Goal: Information Seeking & Learning: Learn about a topic

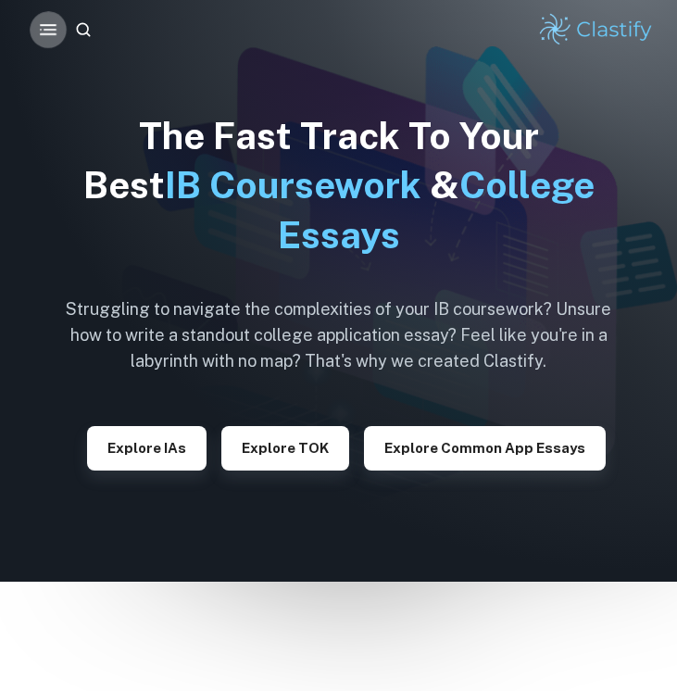
click at [50, 32] on icon "button" at bounding box center [48, 30] width 22 height 22
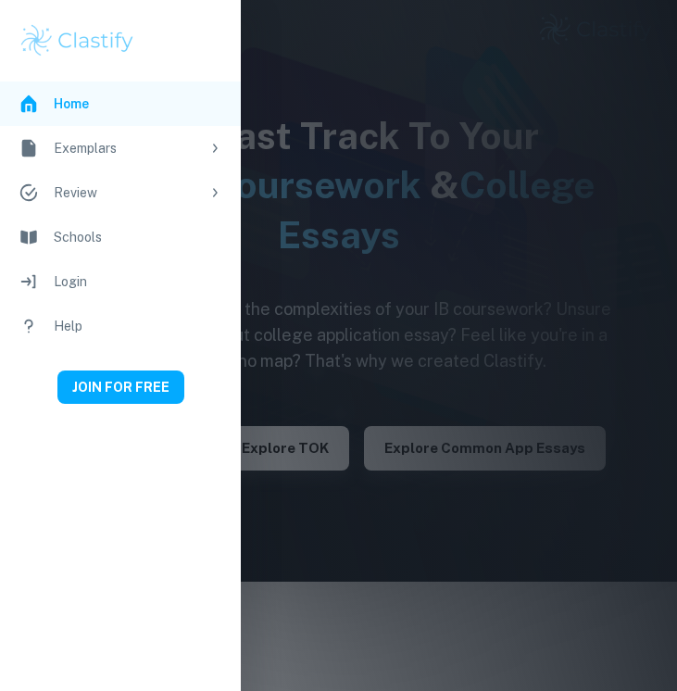
click at [358, 234] on div at bounding box center [338, 345] width 677 height 691
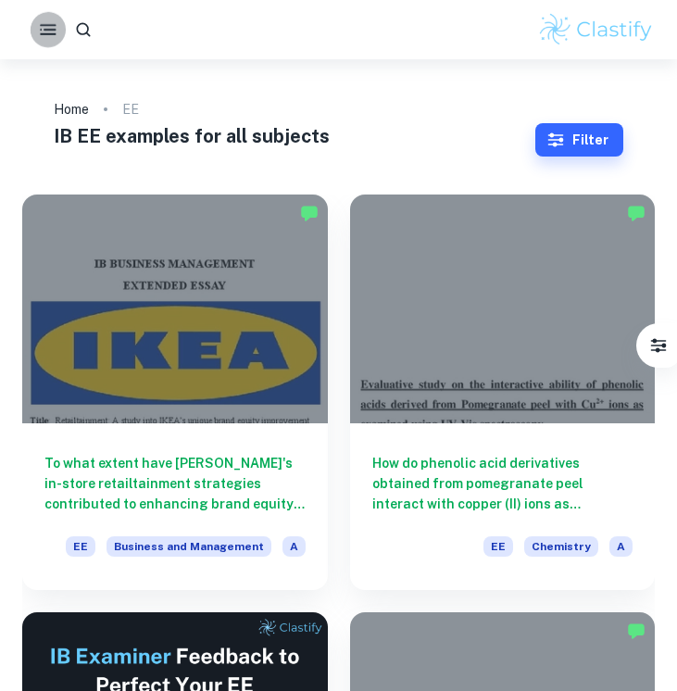
click at [44, 31] on icon "button" at bounding box center [47, 29] width 21 height 21
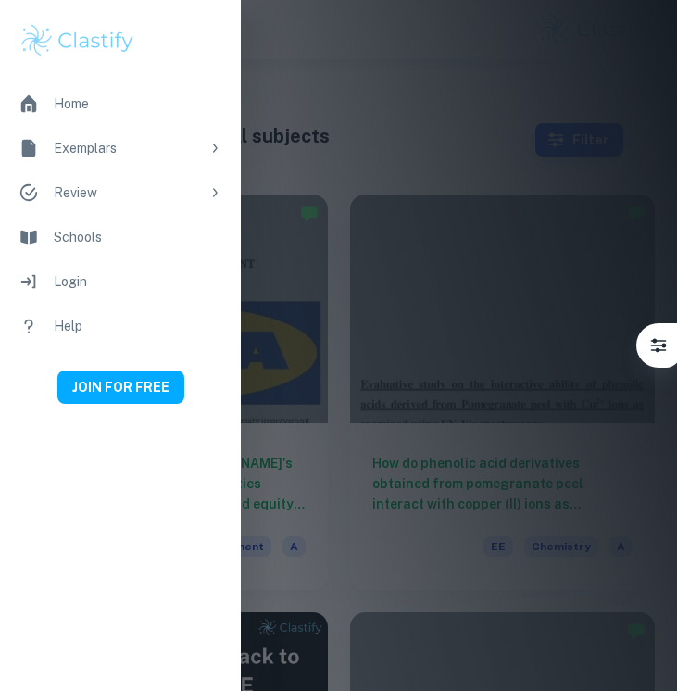
click at [488, 165] on div at bounding box center [338, 345] width 677 height 691
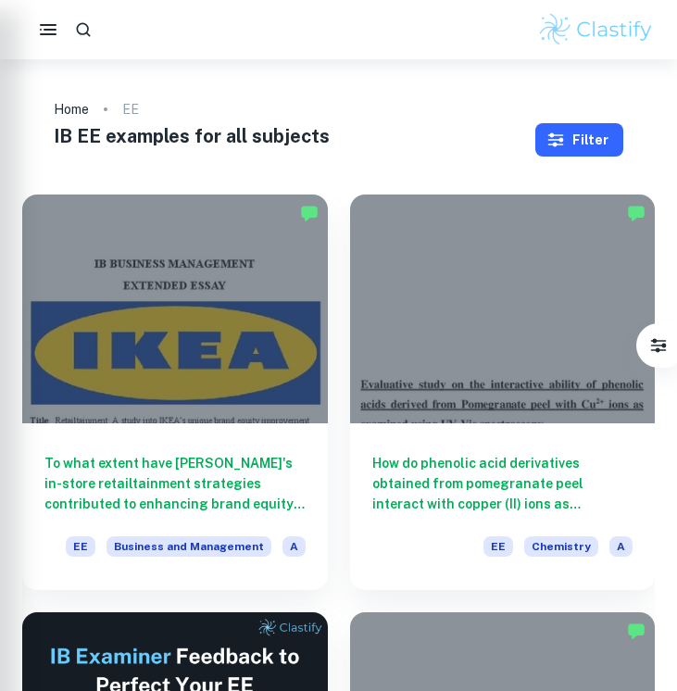
click at [577, 156] on button "Filter" at bounding box center [579, 139] width 88 height 33
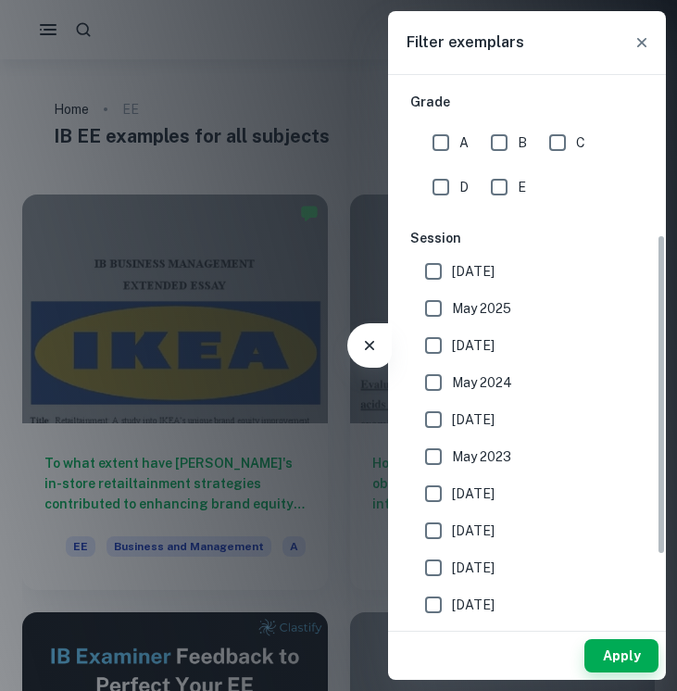
scroll to position [83, 0]
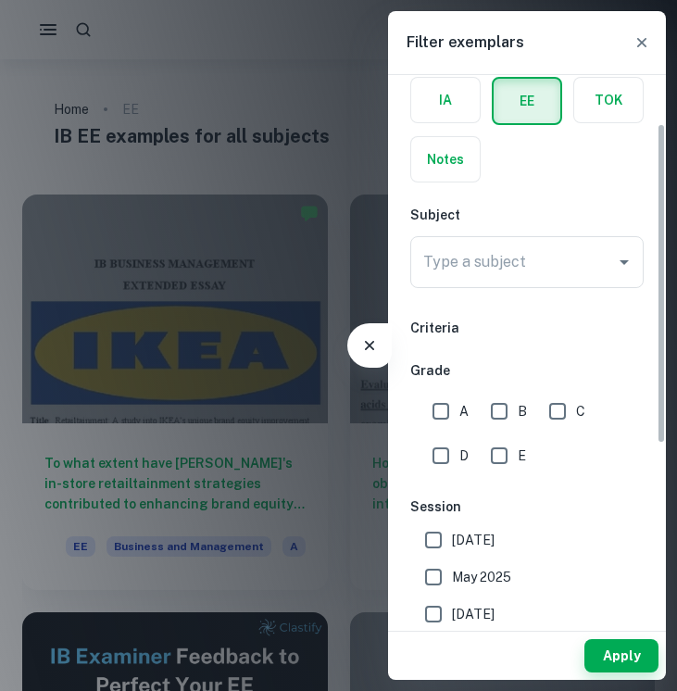
click at [505, 261] on div "Type a subject Type a subject" at bounding box center [526, 262] width 233 height 52
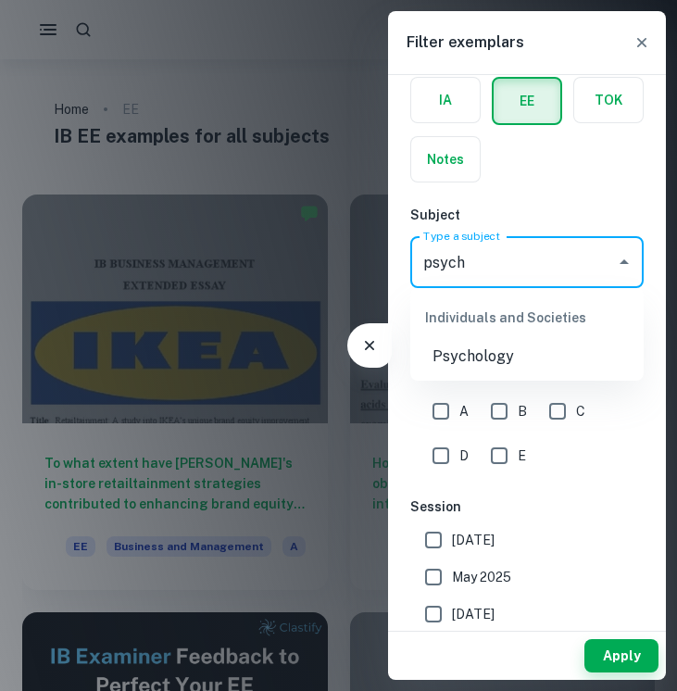
click at [521, 363] on li "Psychology" at bounding box center [526, 356] width 233 height 33
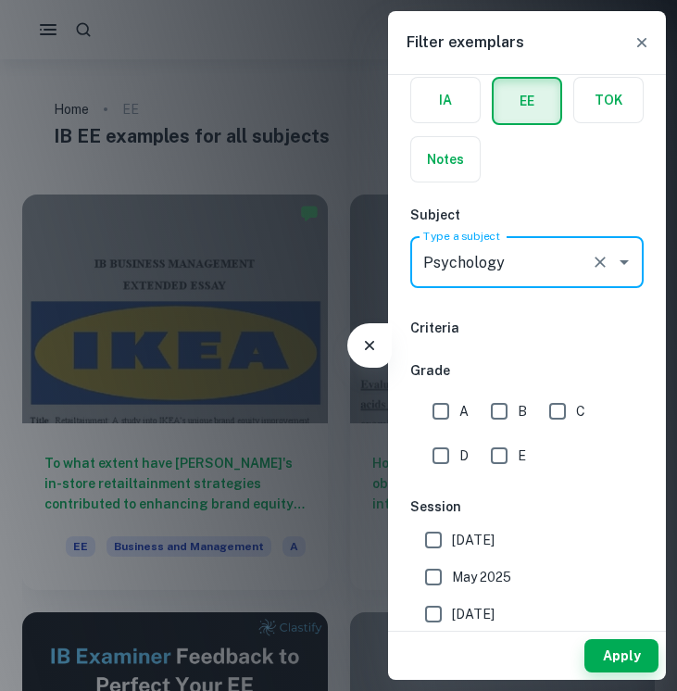
type input "Psychology"
click at [447, 401] on input "A" at bounding box center [440, 411] width 37 height 37
checkbox input "true"
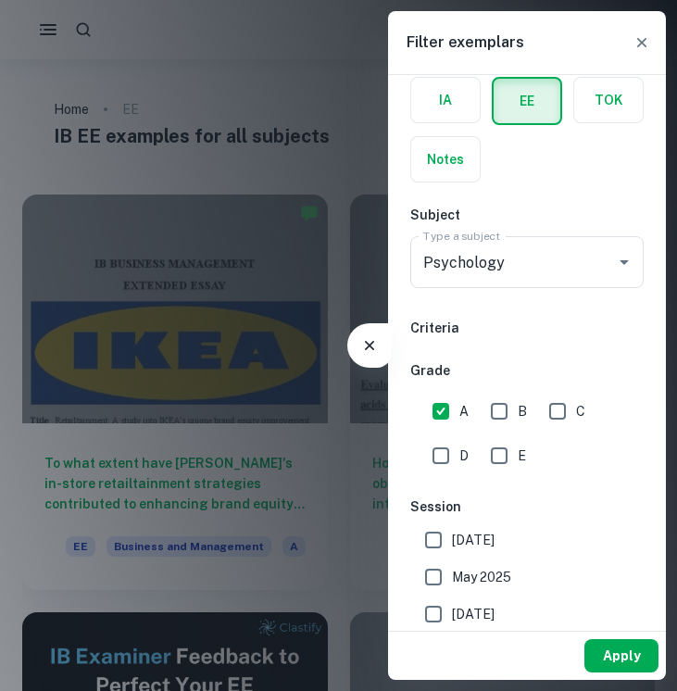
click at [618, 653] on button "Apply" at bounding box center [621, 655] width 74 height 33
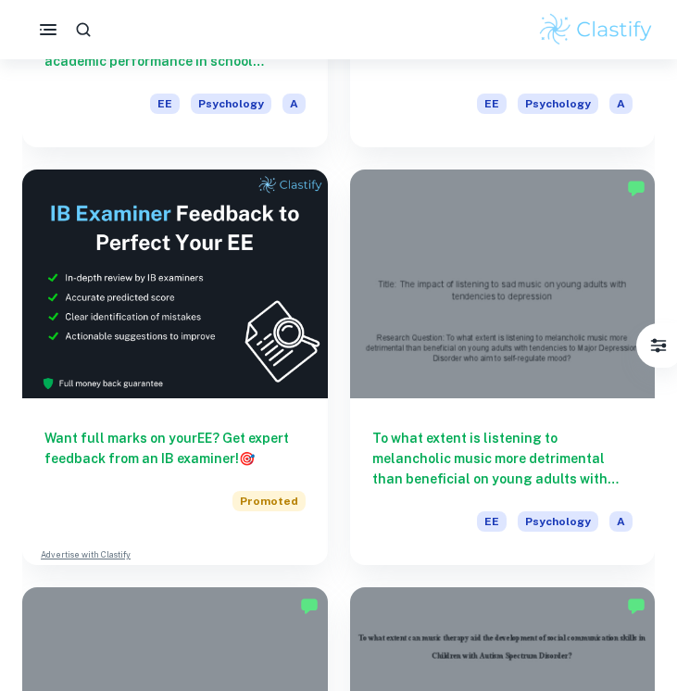
scroll to position [449, 0]
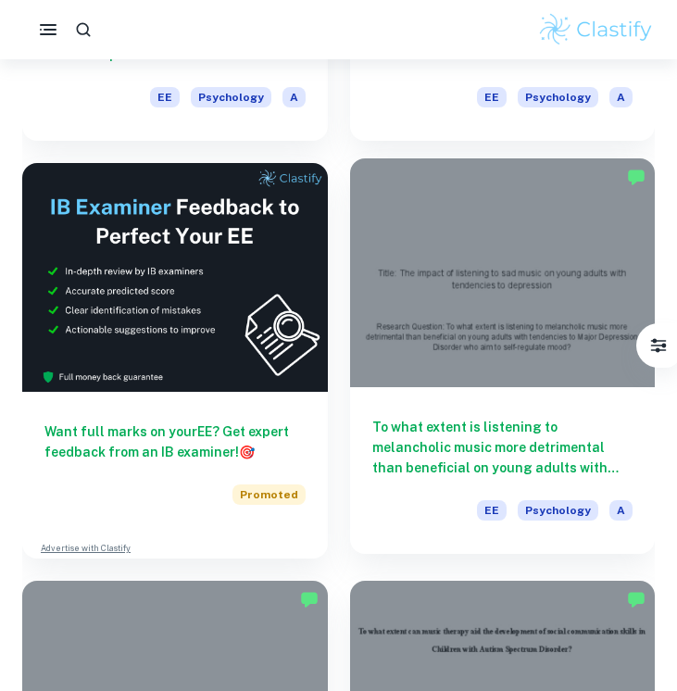
click at [411, 417] on h6 "To what extent is listening to melancholic music more detrimental than benefici…" at bounding box center [502, 447] width 261 height 61
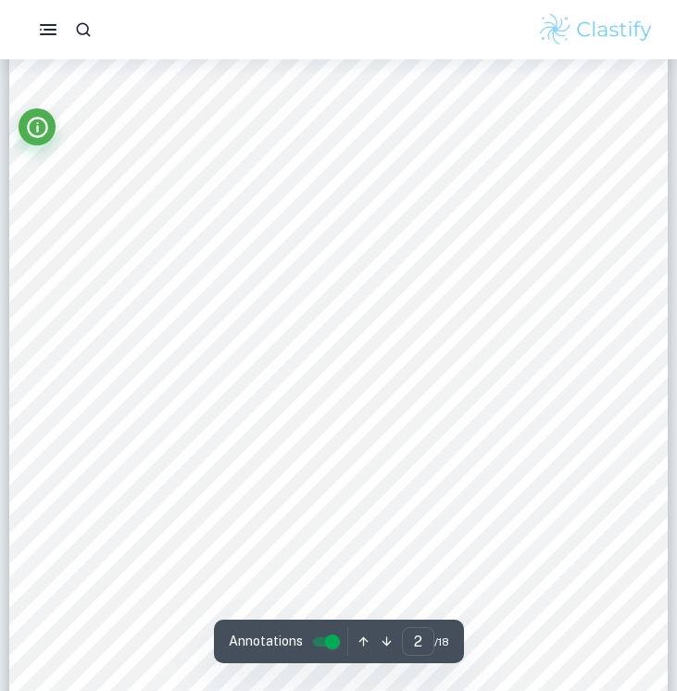
scroll to position [1906, 0]
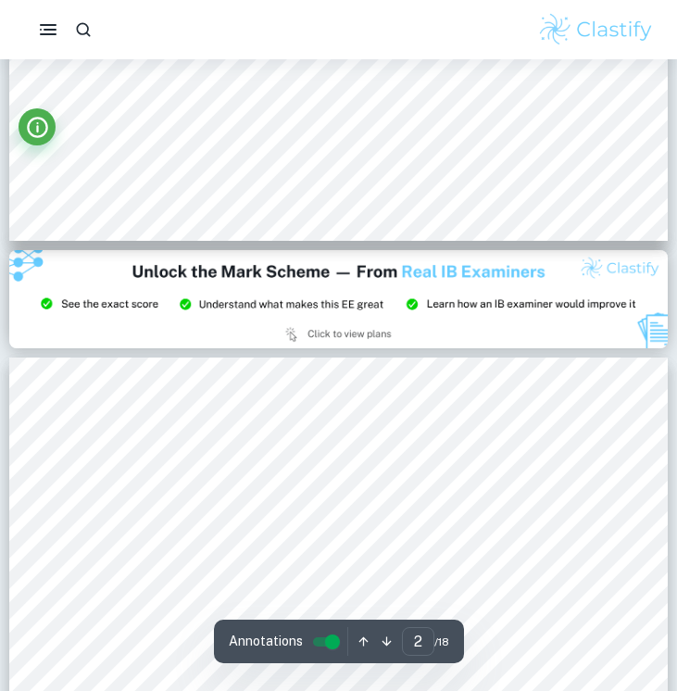
type input "3"
